Goal: Task Accomplishment & Management: Manage account settings

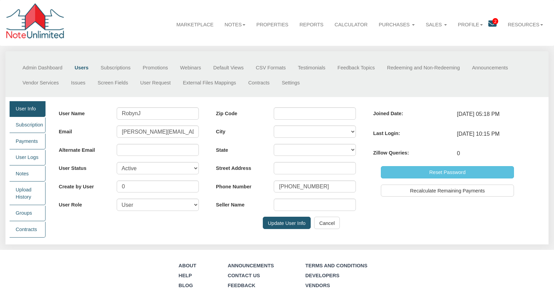
scroll to position [31, 0]
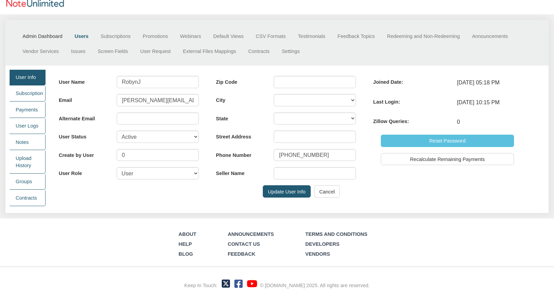
click at [39, 36] on link "Admin Dashboard" at bounding box center [42, 36] width 52 height 15
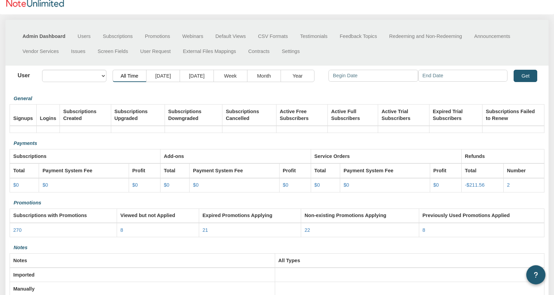
select select "object:394"
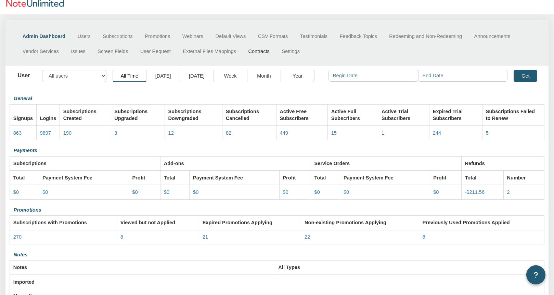
click at [258, 51] on link "Contracts" at bounding box center [259, 51] width 34 height 15
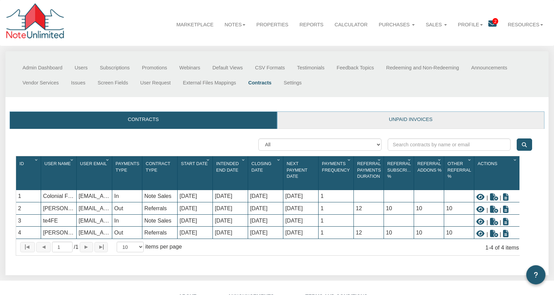
click at [402, 118] on link "Unpaid invoices" at bounding box center [410, 120] width 267 height 17
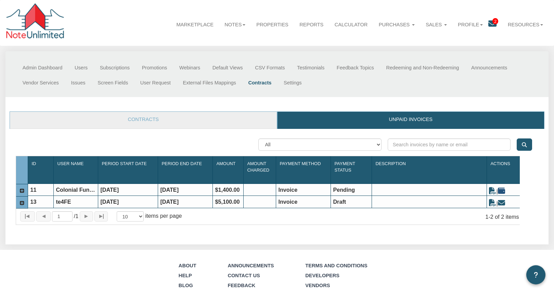
click at [505, 193] on icon at bounding box center [501, 190] width 7 height 7
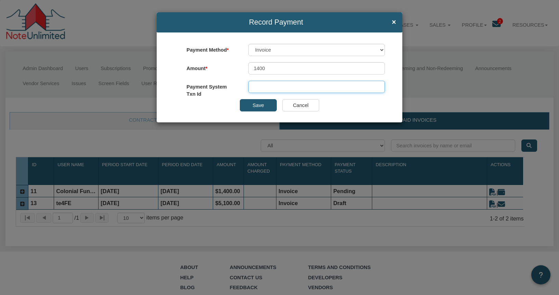
click at [257, 89] on input "text" at bounding box center [316, 87] width 136 height 12
paste input "Reference No: P25091701 - 6177960"
type input "Reference No: P25091701 - 6177960"
click at [257, 106] on button "Save" at bounding box center [258, 105] width 37 height 12
